Goal: Transaction & Acquisition: Purchase product/service

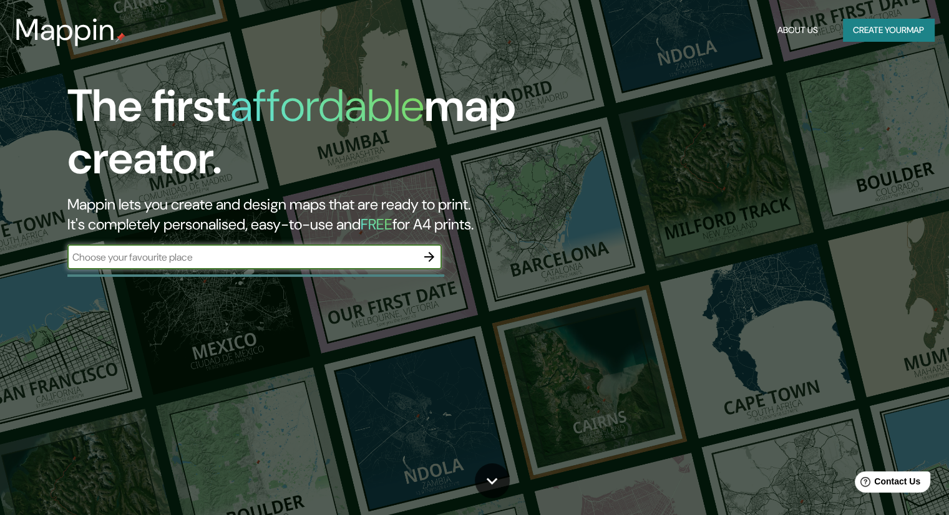
click at [354, 251] on input "text" at bounding box center [241, 257] width 349 height 14
type input "[GEOGRAPHIC_DATA][PERSON_NAME]"
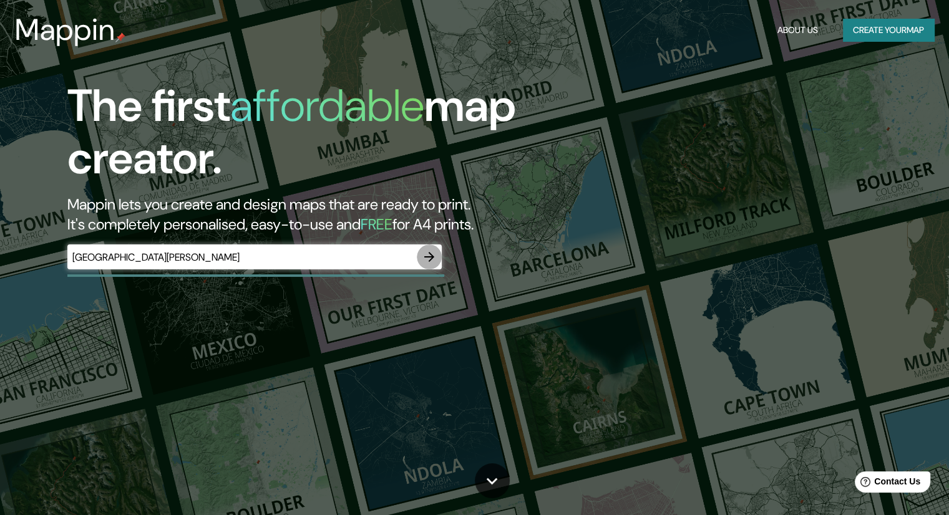
click at [434, 258] on icon "button" at bounding box center [429, 257] width 15 height 15
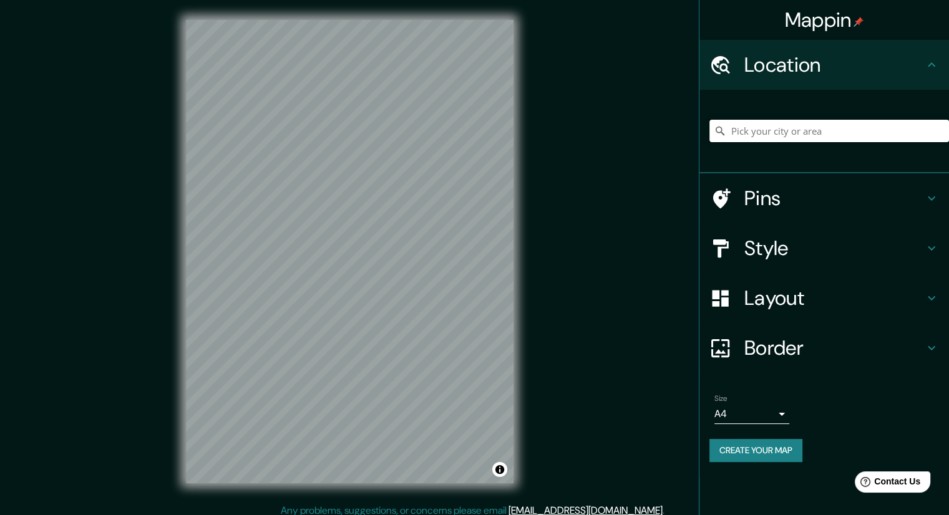
click at [805, 132] on input "Pick your city or area" at bounding box center [829, 131] width 240 height 22
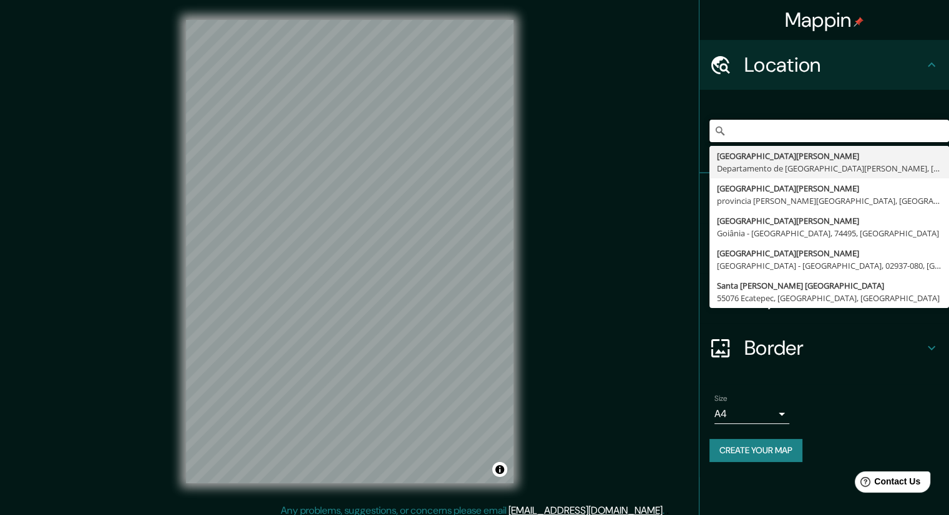
scroll to position [0, 257]
drag, startPoint x: 794, startPoint y: 129, endPoint x: 958, endPoint y: 142, distance: 164.6
click at [948, 142] on html "Mappin Location [GEOGRAPHIC_DATA][PERSON_NAME], provincia de [GEOGRAPHIC_DATA][…" at bounding box center [474, 257] width 949 height 515
type input "[GEOGRAPHIC_DATA][PERSON_NAME], [GEOGRAPHIC_DATA][PERSON_NAME], [GEOGRAPHIC_DAT…"
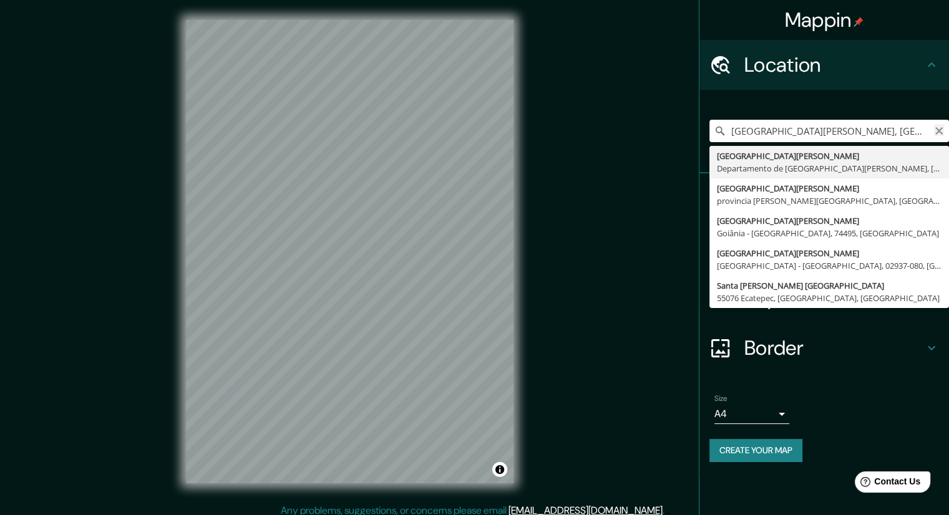
click at [940, 130] on icon "Clear" at bounding box center [938, 130] width 7 height 7
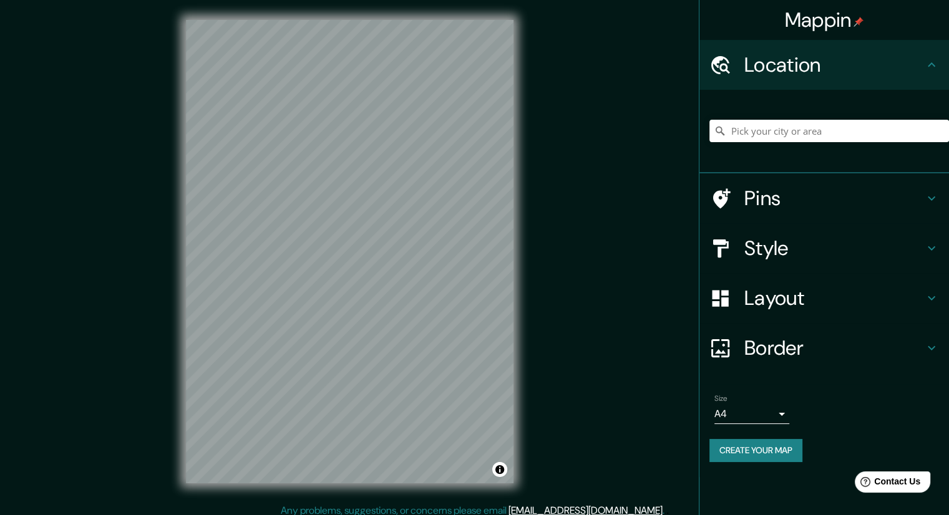
click at [796, 286] on h4 "Layout" at bounding box center [834, 298] width 180 height 25
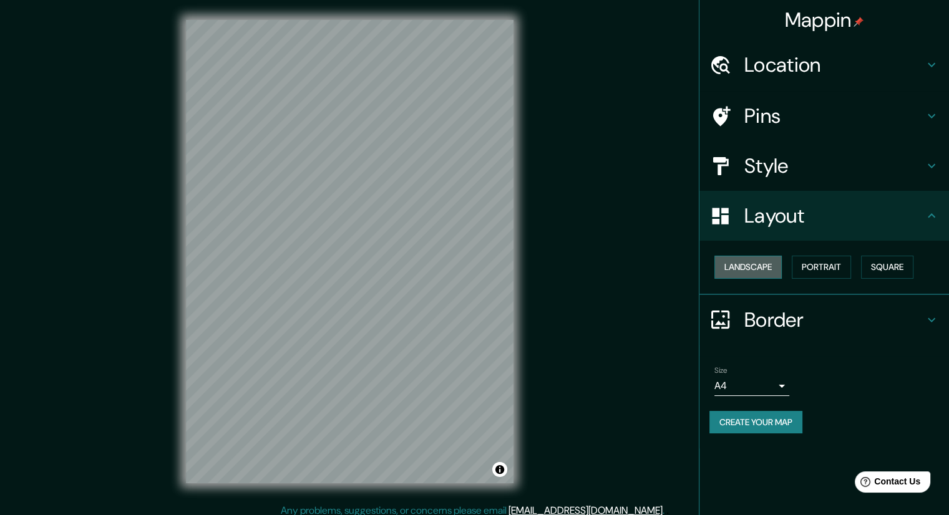
click at [775, 264] on button "Landscape" at bounding box center [747, 267] width 67 height 23
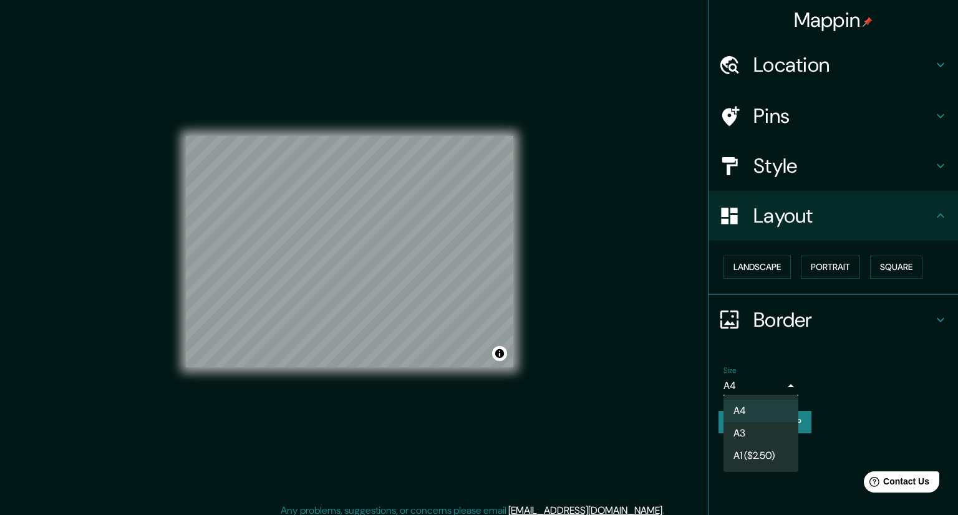
click at [774, 382] on body "Mappin Location [GEOGRAPHIC_DATA][PERSON_NAME][PERSON_NAME], [GEOGRAPHIC_DATA] …" at bounding box center [479, 257] width 958 height 515
click at [759, 442] on li "A3" at bounding box center [761, 433] width 75 height 22
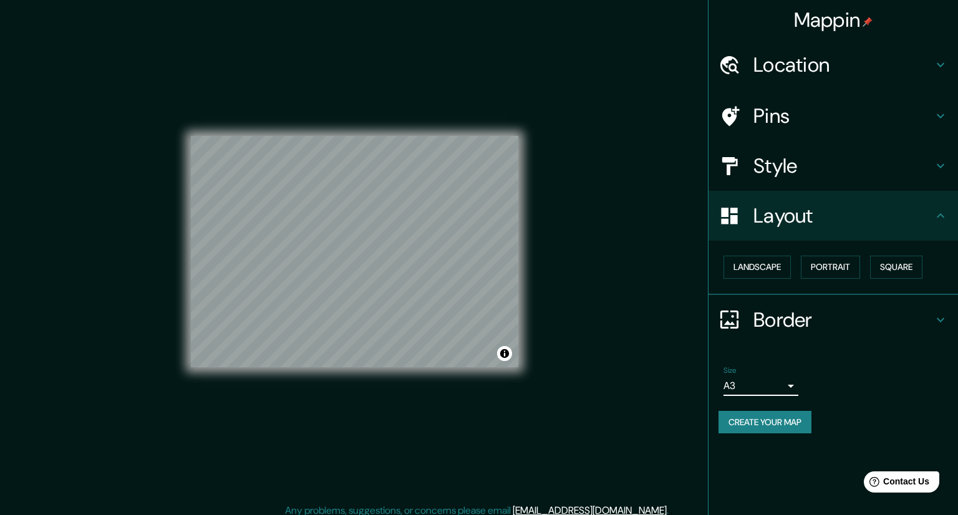
click at [762, 389] on body "Mappin Location [GEOGRAPHIC_DATA][PERSON_NAME][PERSON_NAME], [GEOGRAPHIC_DATA] …" at bounding box center [479, 257] width 958 height 515
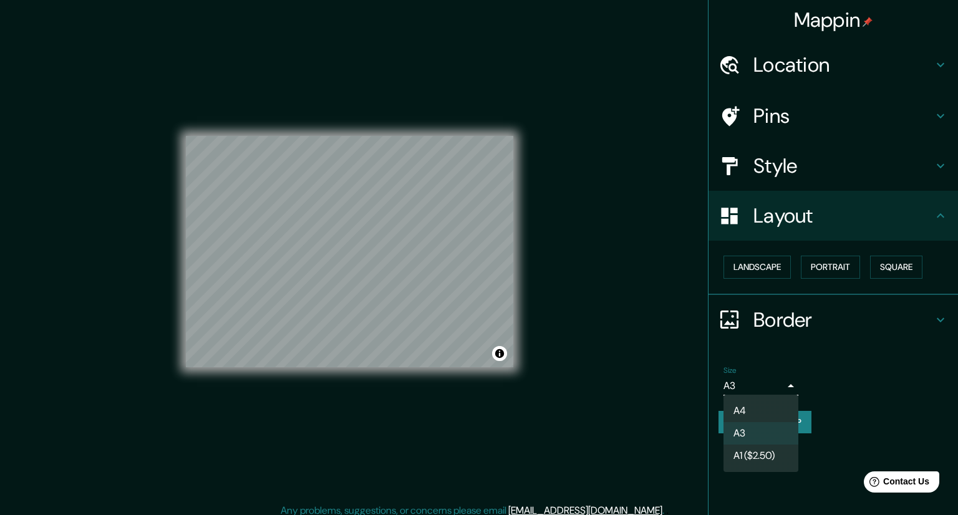
click at [746, 455] on li "A1 ($2.50)" at bounding box center [761, 456] width 75 height 22
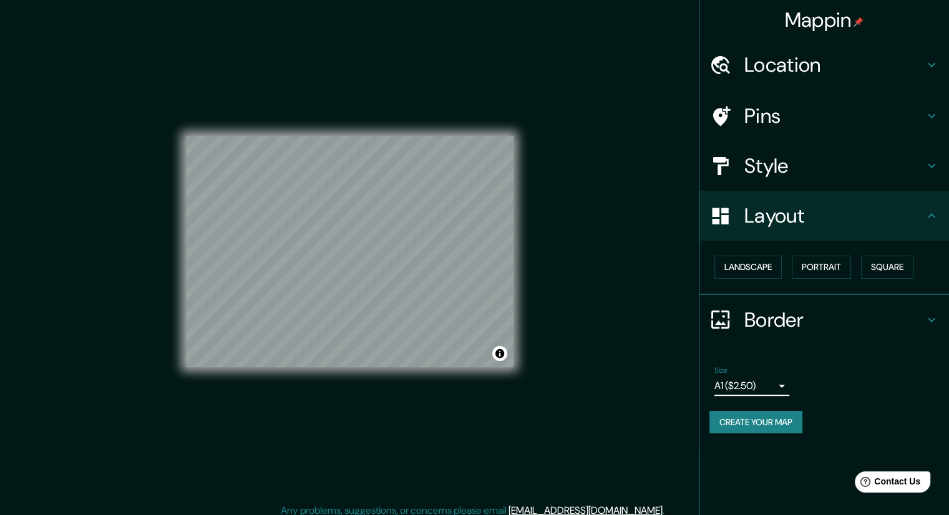
click at [769, 386] on body "Mappin Location [GEOGRAPHIC_DATA][PERSON_NAME][PERSON_NAME], [GEOGRAPHIC_DATA] …" at bounding box center [474, 257] width 949 height 515
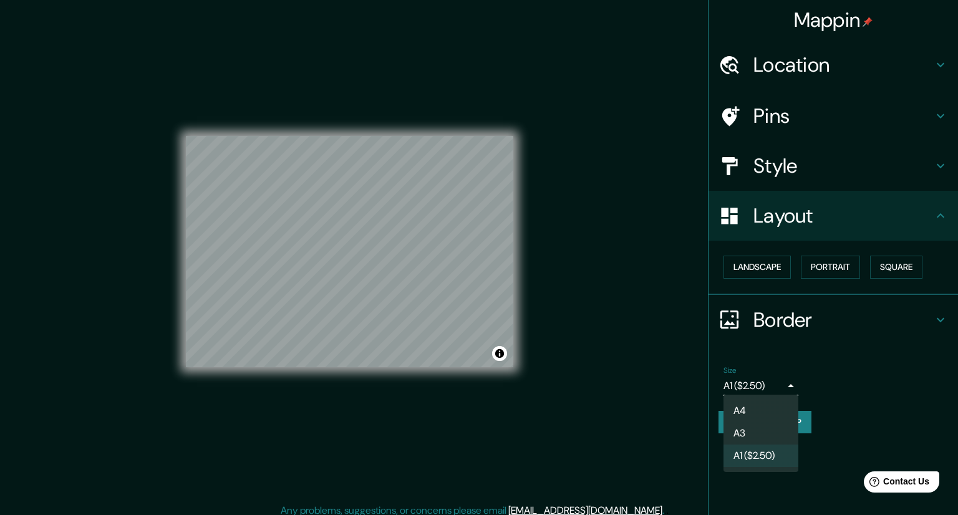
click at [751, 410] on li "A4" at bounding box center [761, 411] width 75 height 22
type input "single"
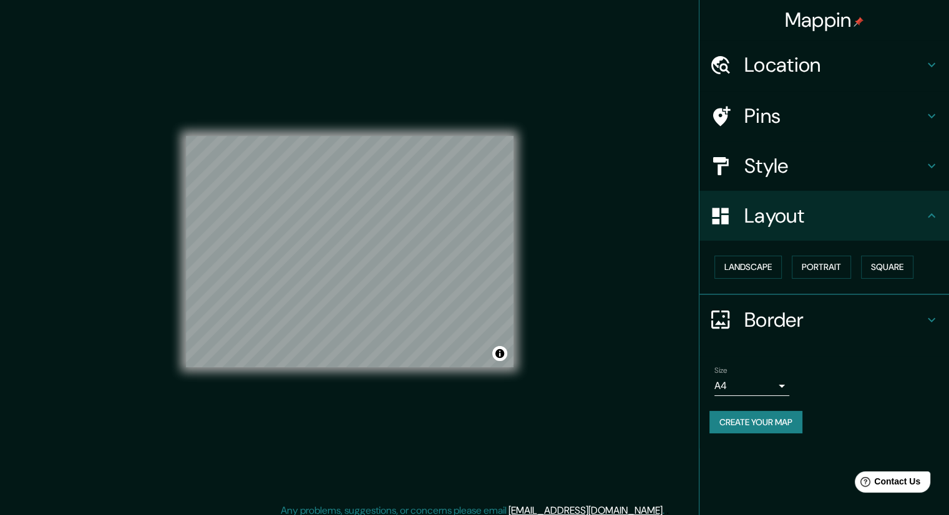
drag, startPoint x: 513, startPoint y: 128, endPoint x: 781, endPoint y: 171, distance: 271.1
click at [781, 171] on h4 "Style" at bounding box center [834, 165] width 180 height 25
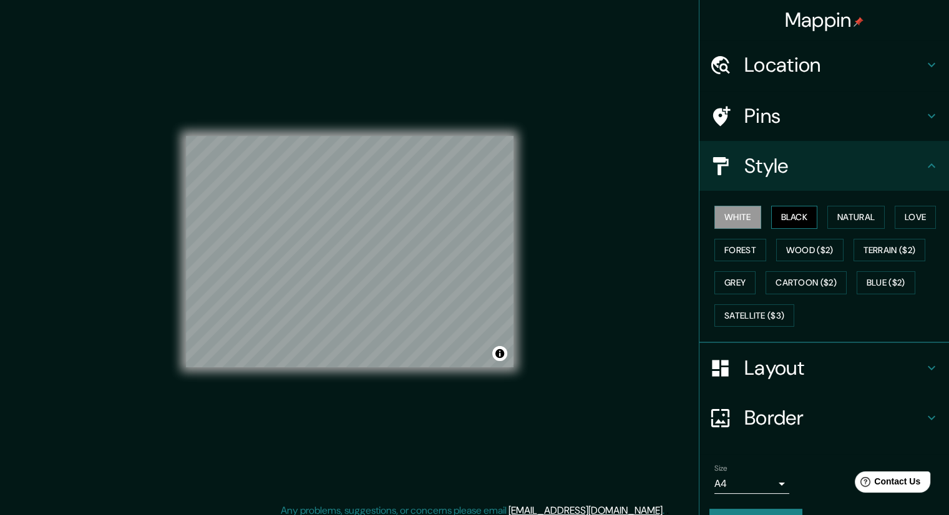
click at [779, 218] on button "Black" at bounding box center [794, 217] width 47 height 23
click at [830, 221] on button "Natural" at bounding box center [855, 217] width 57 height 23
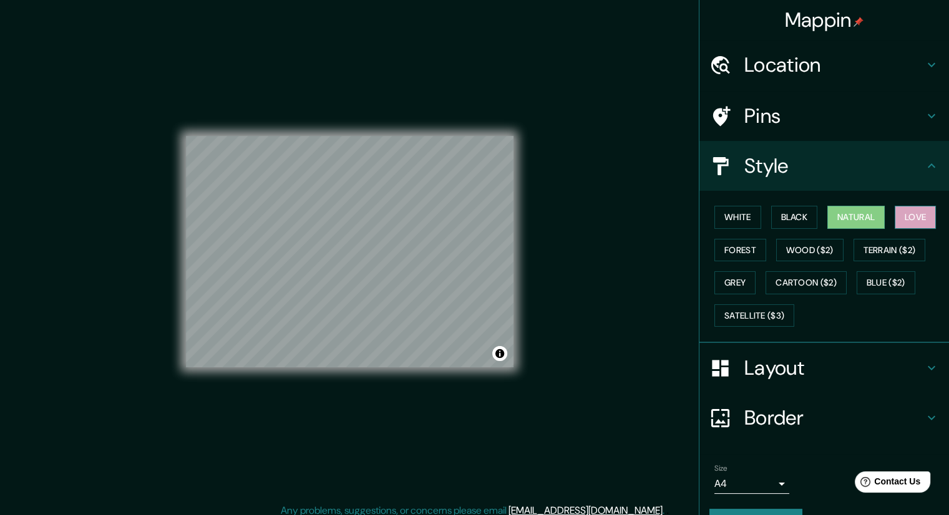
click at [904, 216] on button "Love" at bounding box center [915, 217] width 41 height 23
click at [729, 248] on button "Forest" at bounding box center [740, 250] width 52 height 23
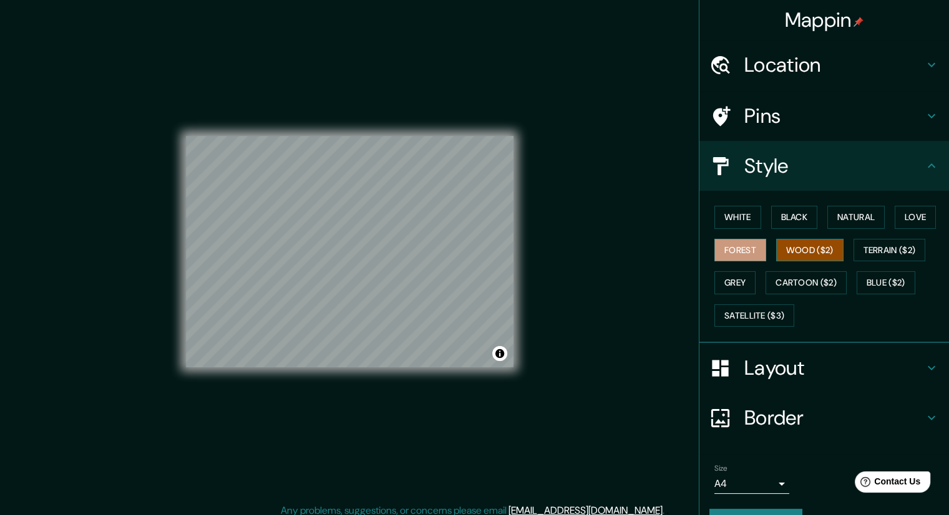
click at [776, 251] on button "Wood ($2)" at bounding box center [809, 250] width 67 height 23
click at [861, 257] on button "Terrain ($2)" at bounding box center [889, 250] width 72 height 23
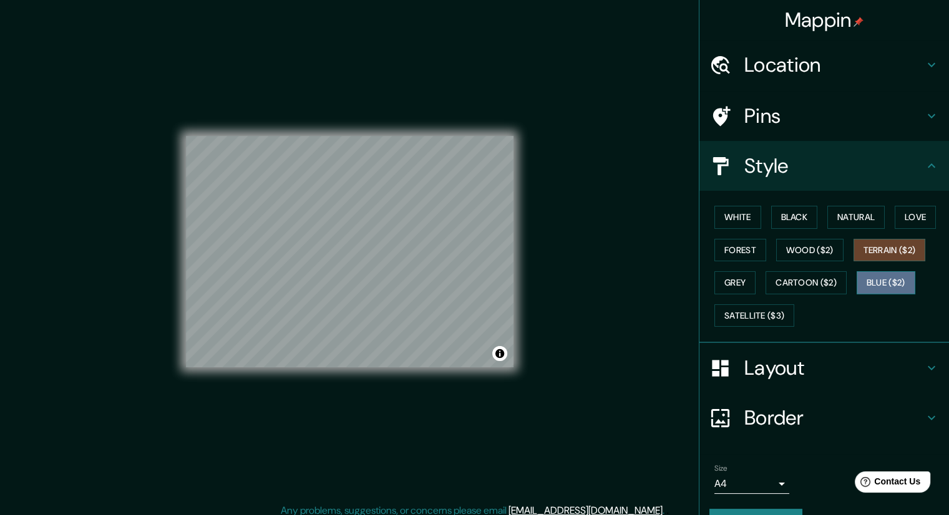
click at [862, 276] on button "Blue ($2)" at bounding box center [886, 282] width 59 height 23
click at [816, 276] on button "Cartoon ($2)" at bounding box center [805, 282] width 81 height 23
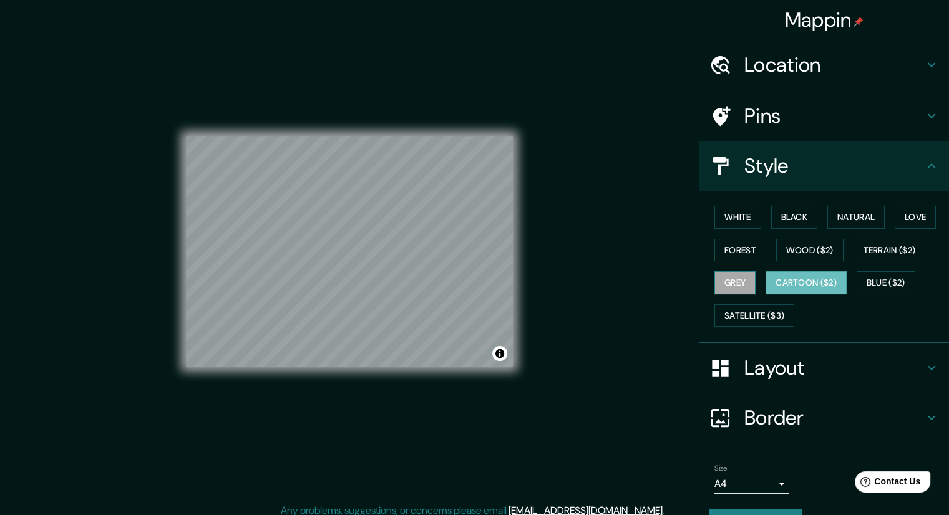
click at [731, 288] on button "Grey" at bounding box center [734, 282] width 41 height 23
click at [730, 313] on button "Satellite ($3)" at bounding box center [754, 315] width 80 height 23
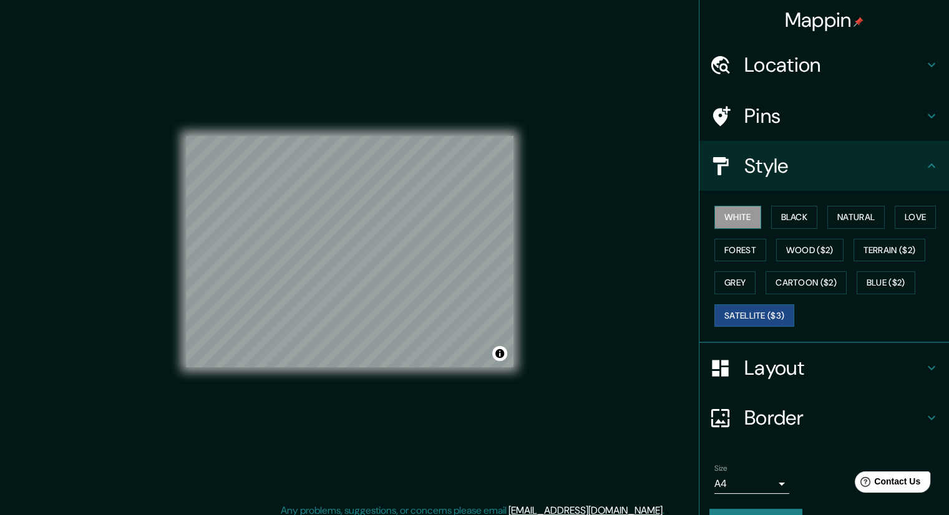
click at [744, 208] on button "White" at bounding box center [737, 217] width 47 height 23
click at [739, 321] on button "Satellite ($3)" at bounding box center [754, 315] width 80 height 23
click at [745, 216] on button "White" at bounding box center [737, 217] width 47 height 23
click at [719, 316] on button "Satellite ($3)" at bounding box center [754, 315] width 80 height 23
